Goal: Task Accomplishment & Management: Manage account settings

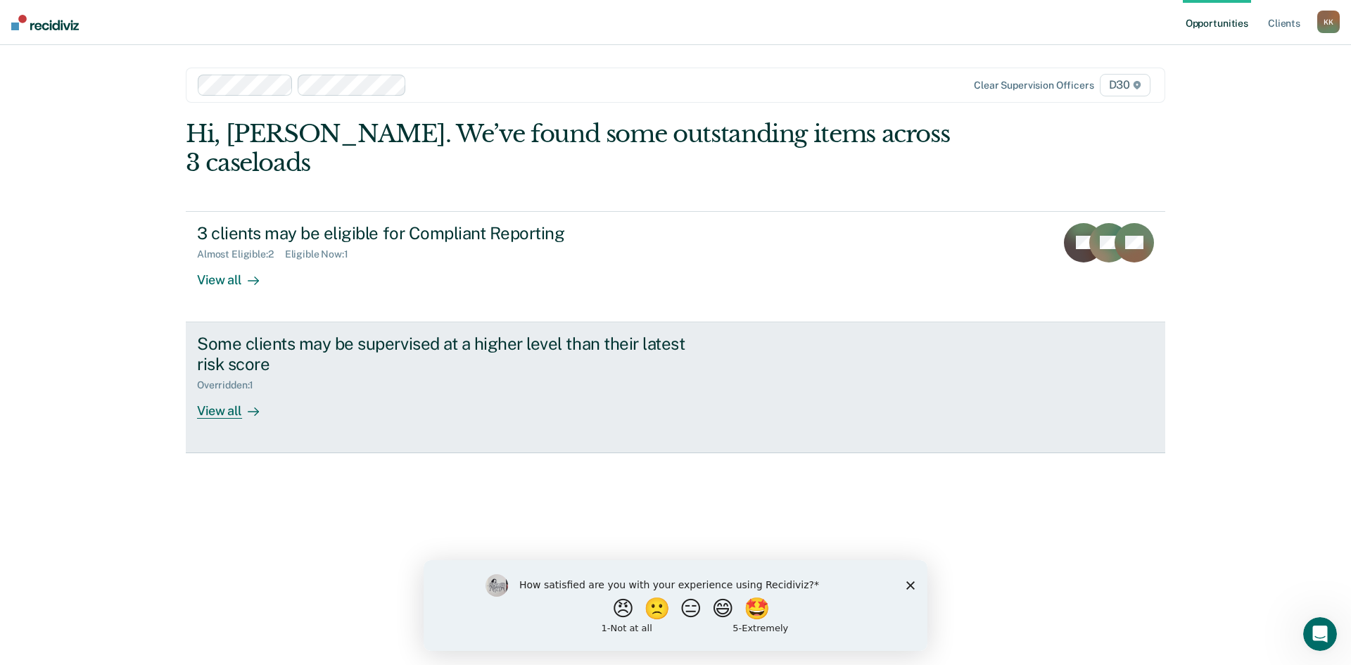
click at [497, 333] on div "Some clients may be supervised at a higher level than their latest risk score" at bounding box center [444, 353] width 494 height 41
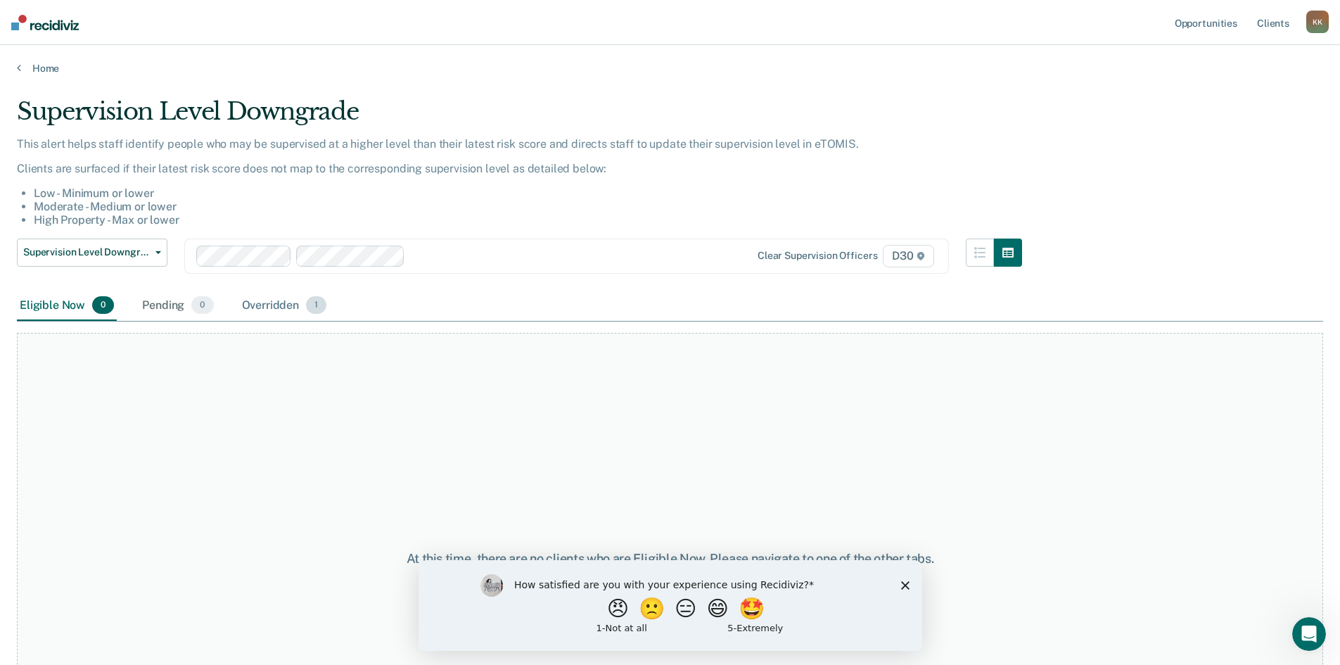
click at [263, 311] on div "Overridden 1" at bounding box center [284, 306] width 91 height 31
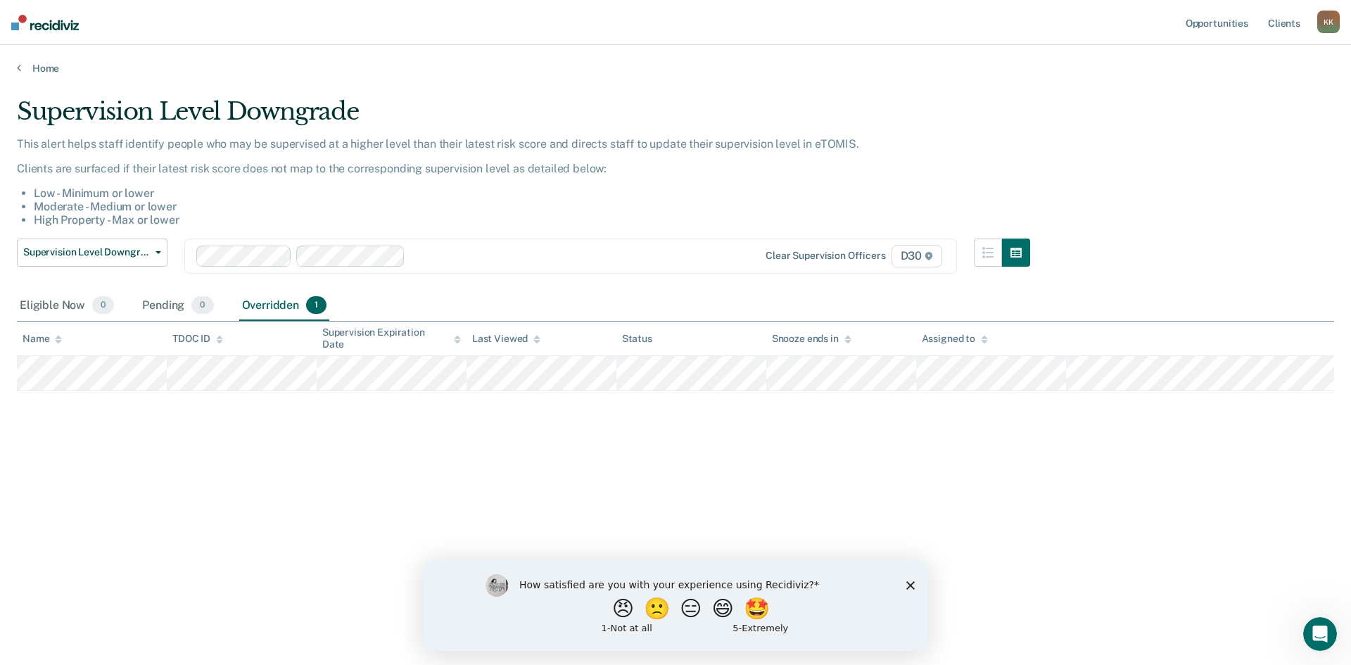
click at [1327, 28] on div "K K" at bounding box center [1328, 22] width 23 height 23
click at [1225, 94] on link "Log Out" at bounding box center [1271, 93] width 113 height 12
